Goal: Check status: Check status

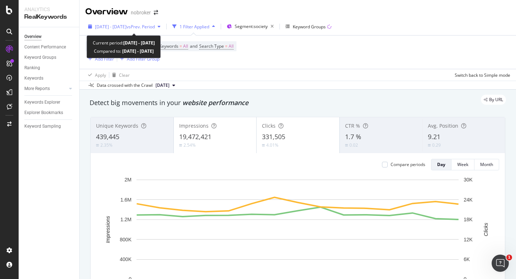
click at [124, 21] on div "[DATE] - [DATE] vs Prev. Period" at bounding box center [124, 26] width 78 height 11
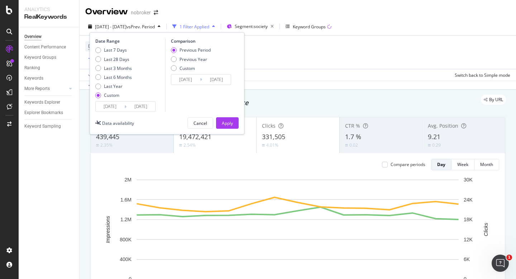
click at [111, 110] on input "[DATE]" at bounding box center [110, 106] width 29 height 10
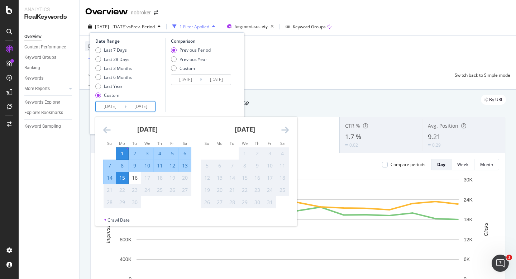
click at [124, 153] on div "1" at bounding box center [122, 153] width 12 height 7
click at [205, 108] on div "Comparison Previous Period Previous Year Custom [DATE] Navigate forward to inte…" at bounding box center [199, 75] width 68 height 74
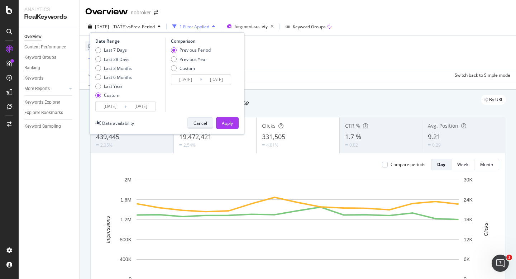
click at [205, 124] on div "Cancel" at bounding box center [201, 123] width 14 height 6
